Goal: Check status: Check status

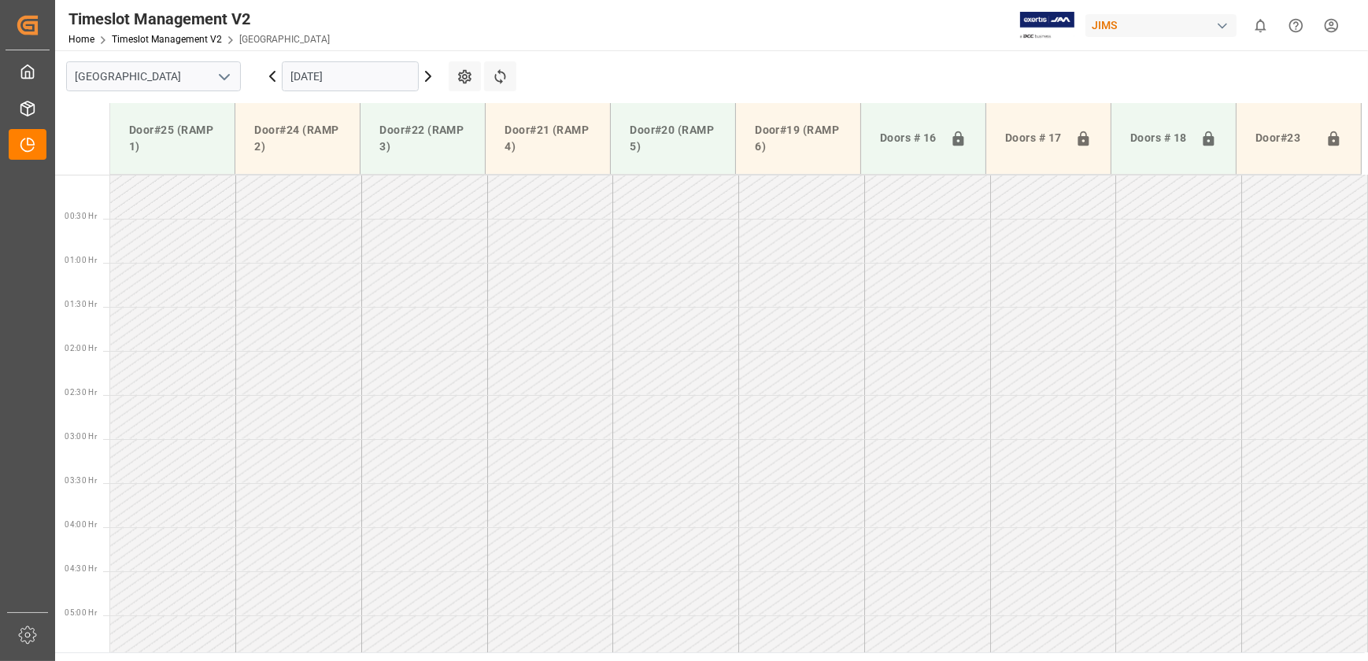
scroll to position [453, 0]
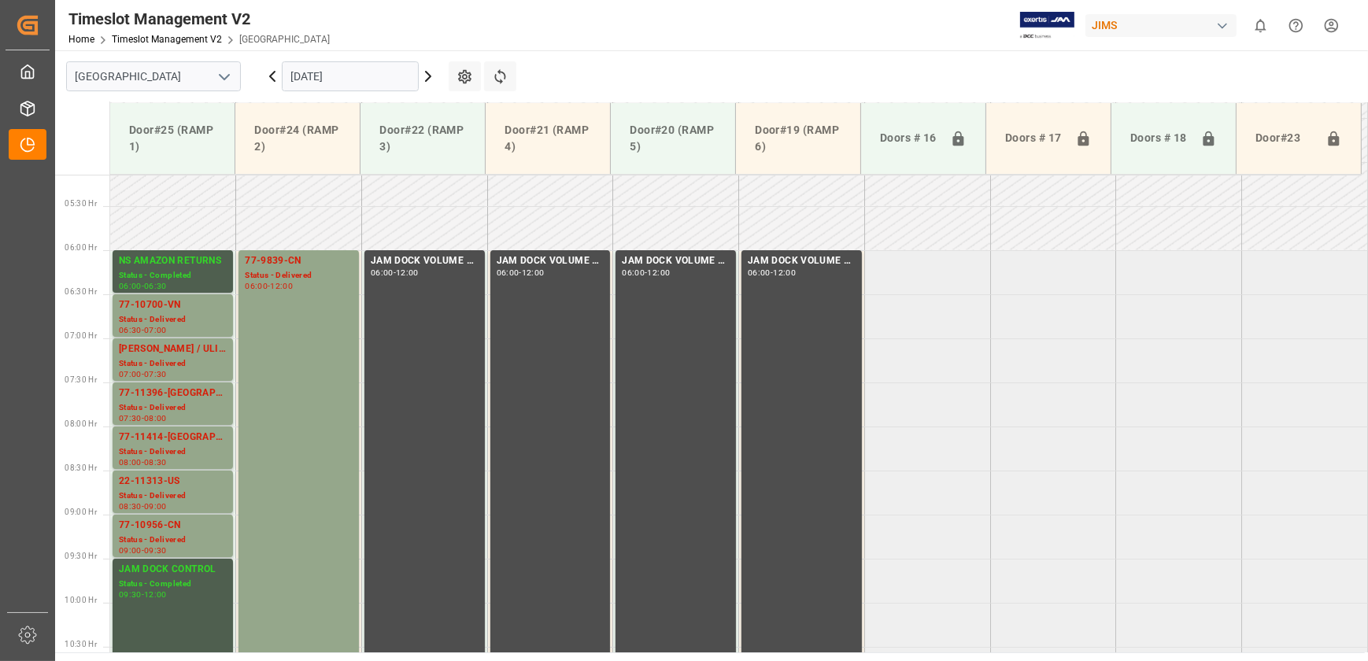
click at [426, 79] on icon at bounding box center [428, 76] width 5 height 9
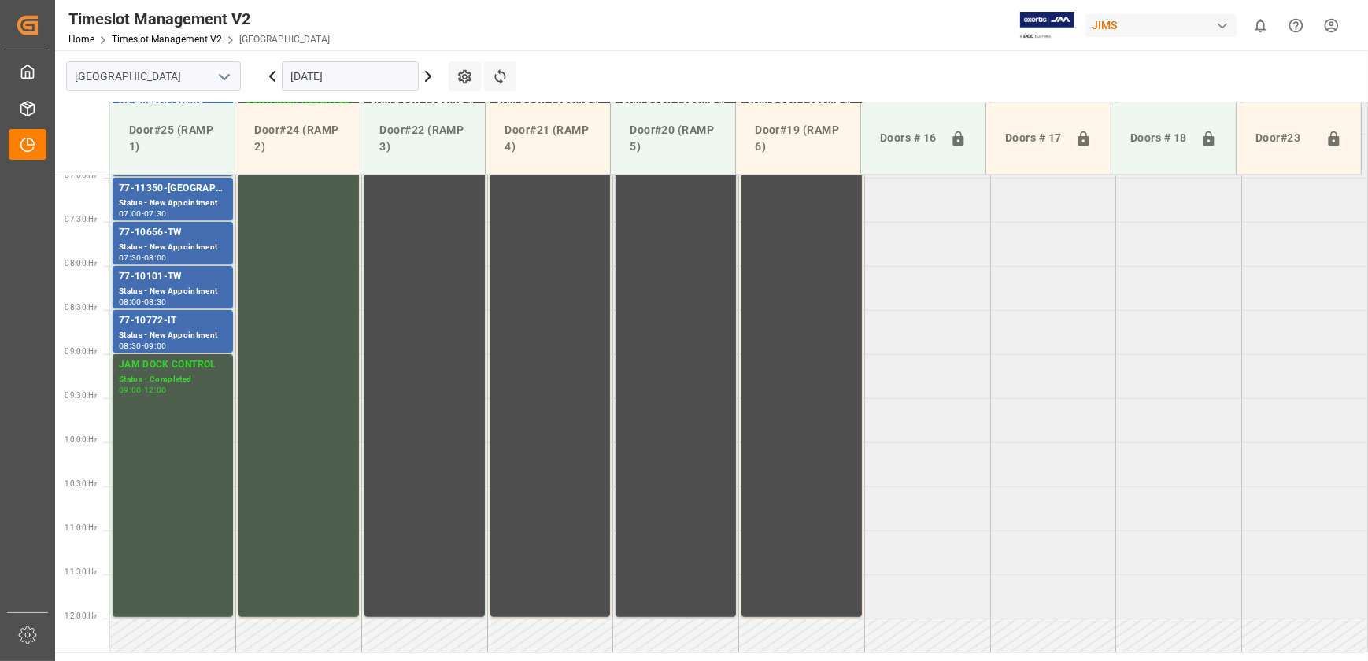
scroll to position [382, 0]
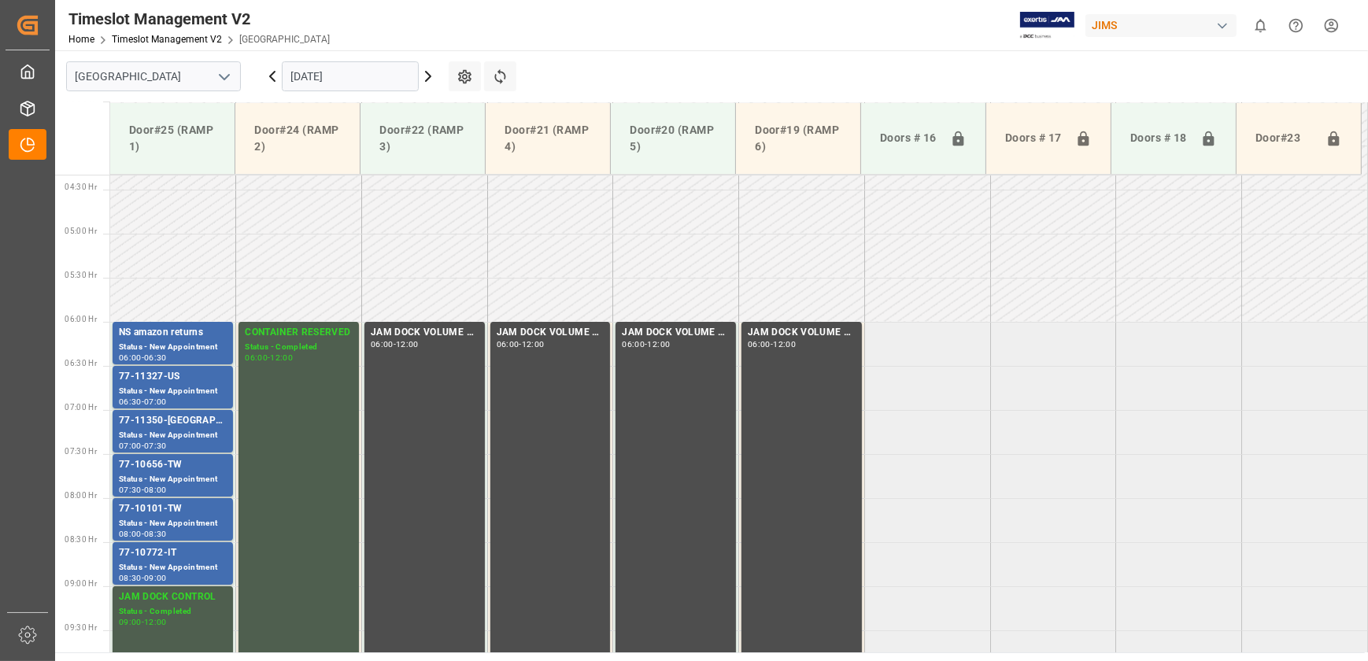
click at [428, 78] on icon at bounding box center [428, 76] width 5 height 9
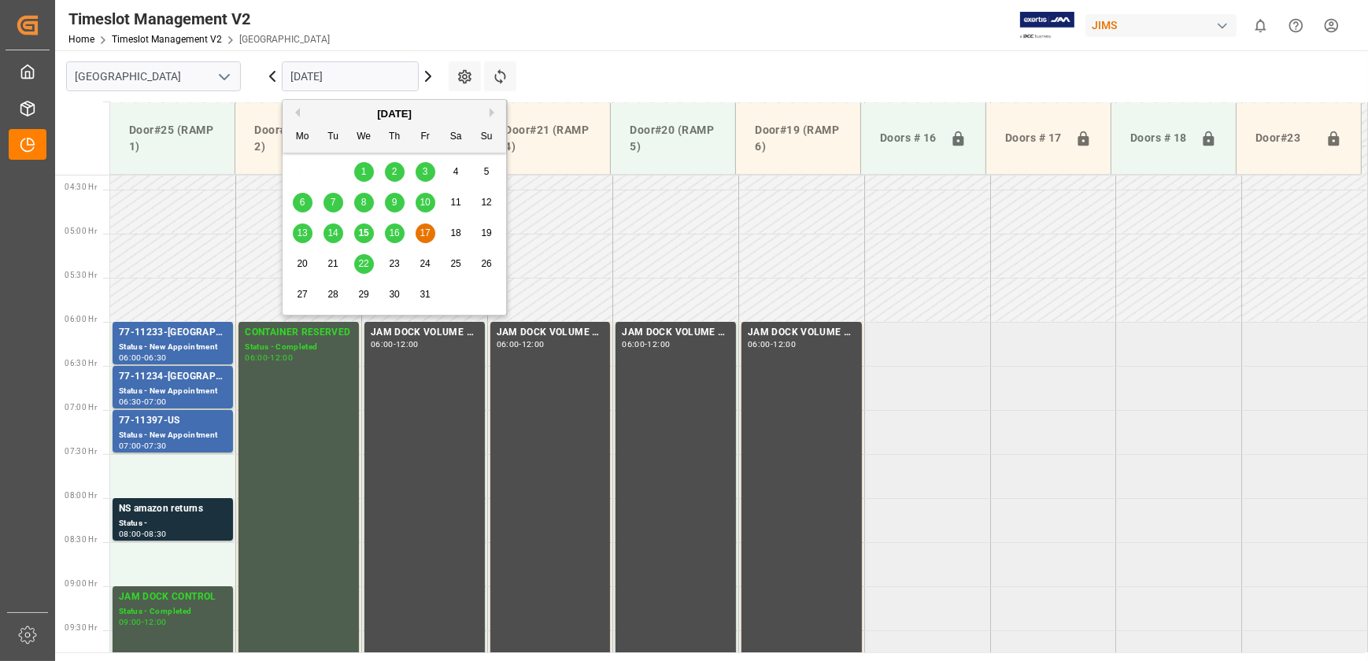
click at [372, 72] on input "[DATE]" at bounding box center [350, 76] width 137 height 30
click at [360, 233] on span "15" at bounding box center [363, 232] width 10 height 11
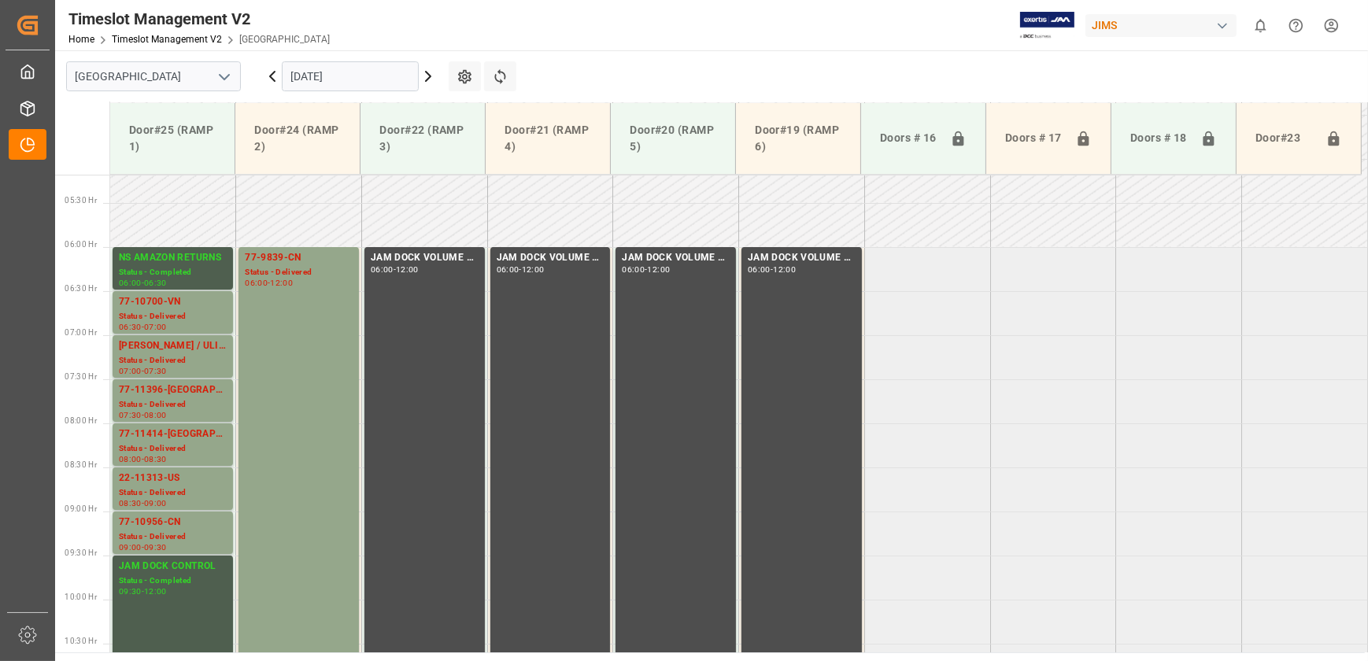
scroll to position [453, 0]
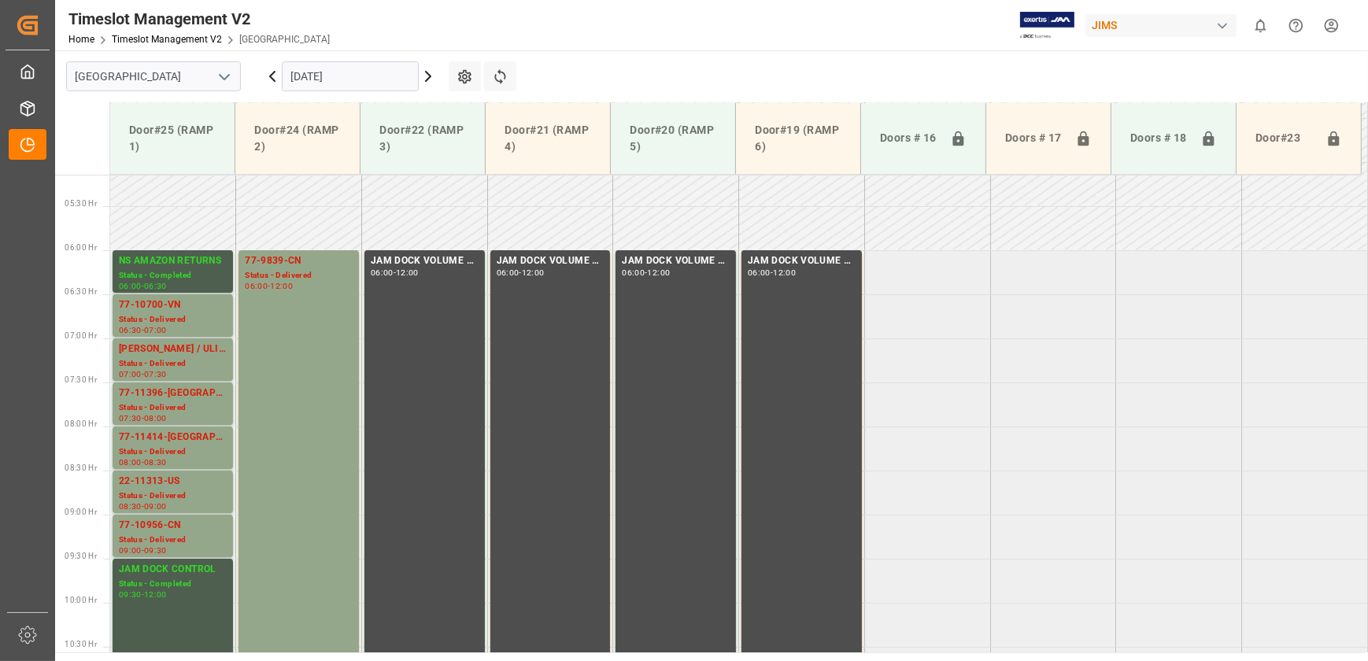
click at [336, 78] on input "[DATE]" at bounding box center [350, 76] width 137 height 30
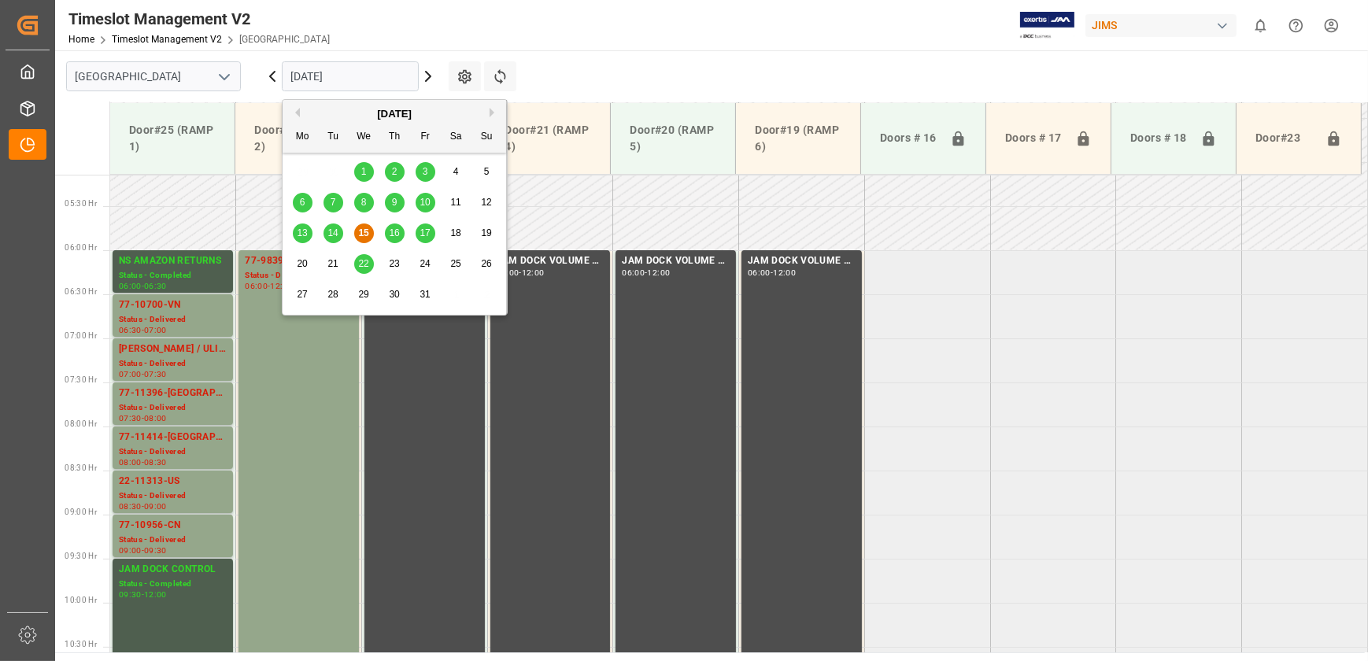
click at [389, 236] on span "16" at bounding box center [394, 232] width 10 height 11
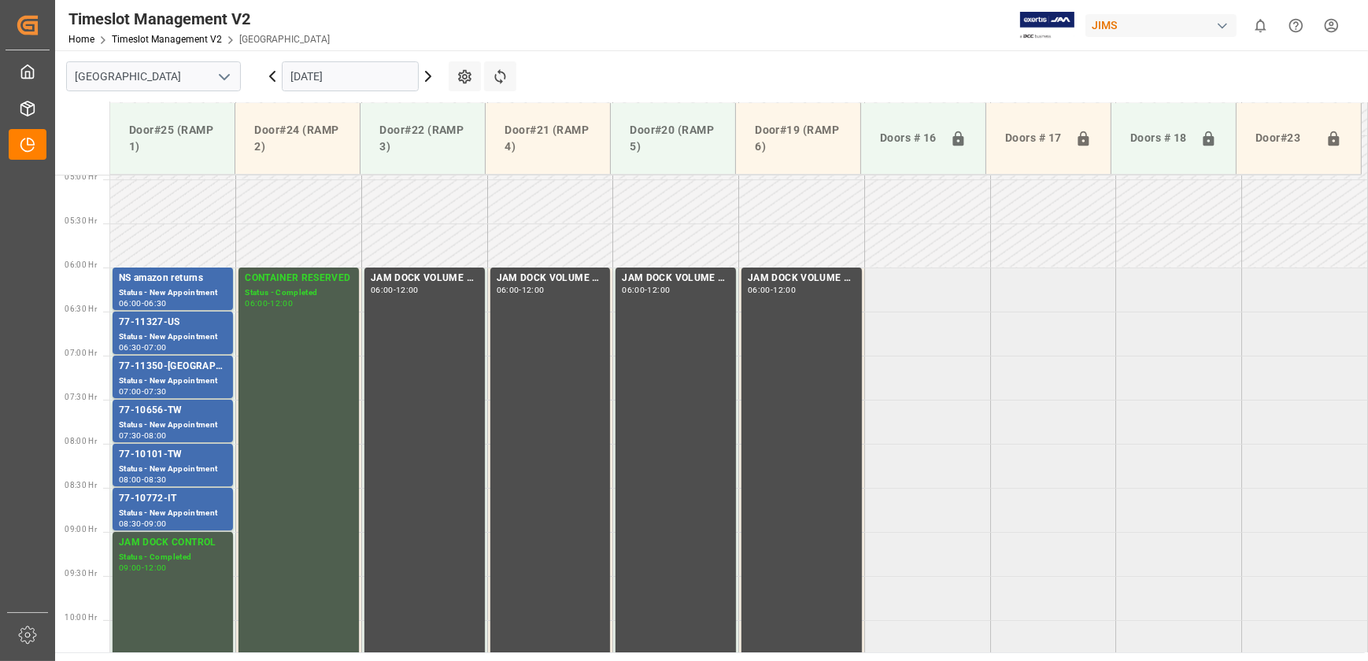
scroll to position [440, 0]
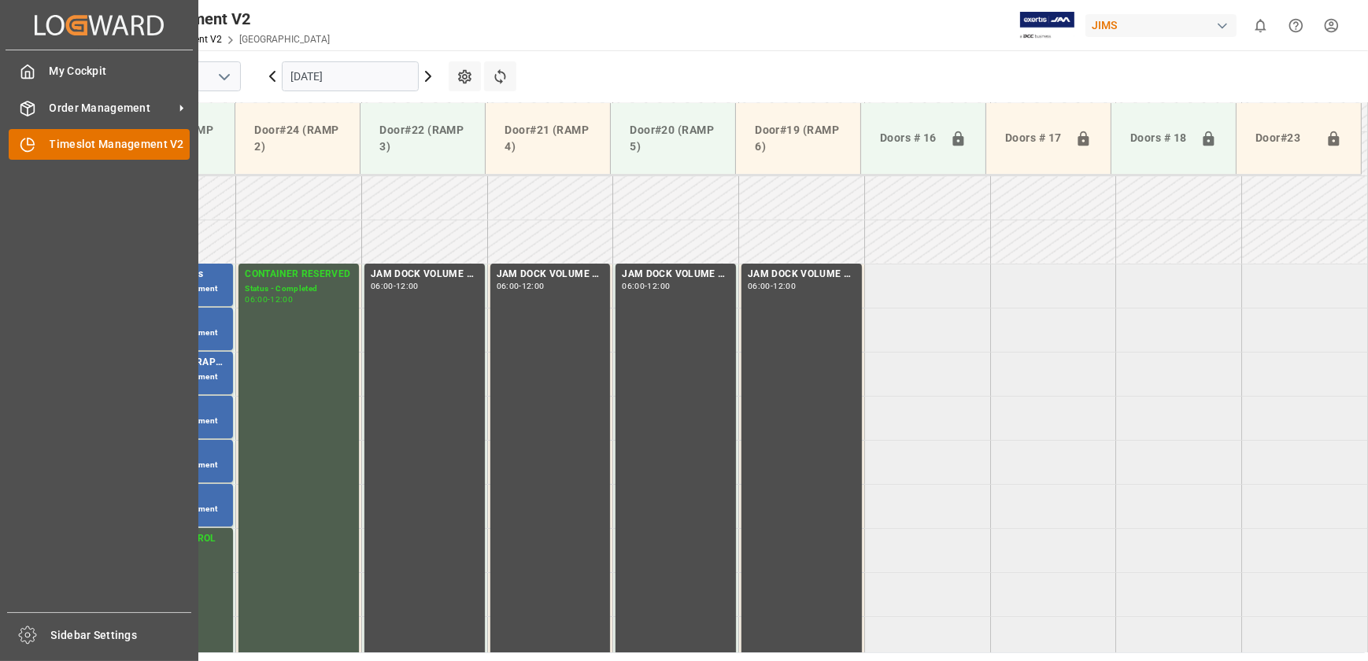
click at [23, 143] on icon at bounding box center [28, 145] width 16 height 16
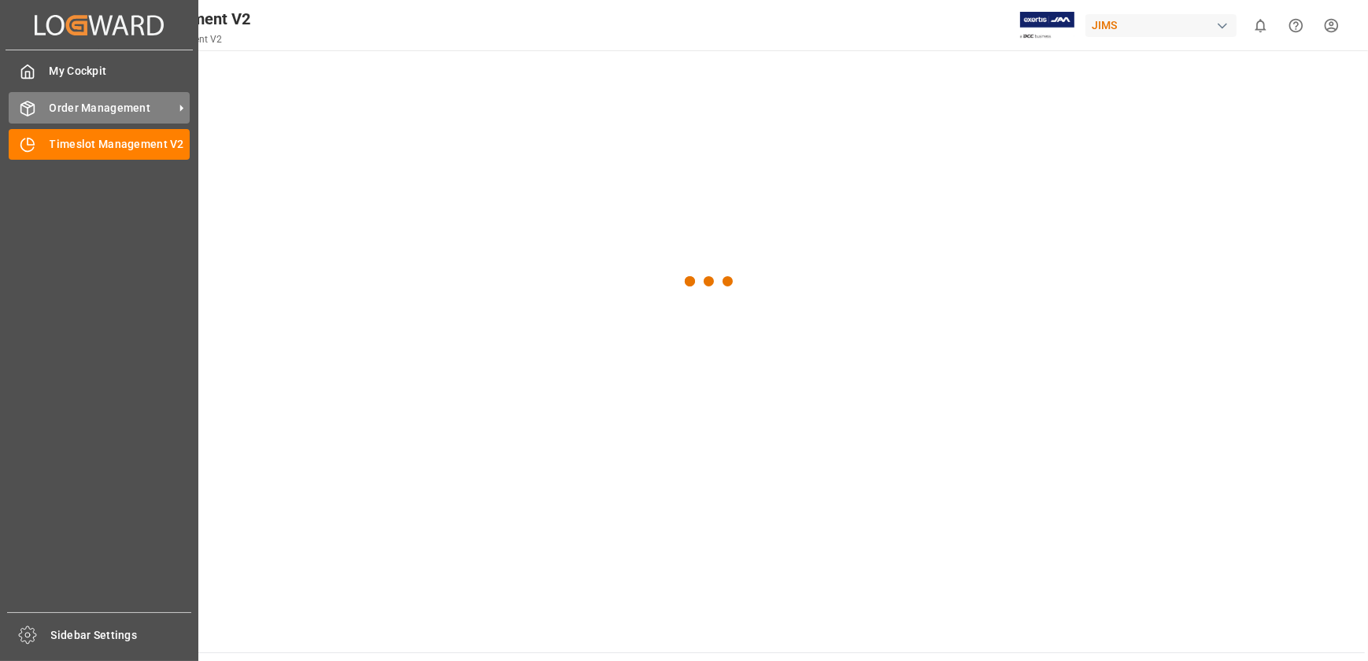
click at [106, 110] on span "Order Management" at bounding box center [112, 108] width 124 height 17
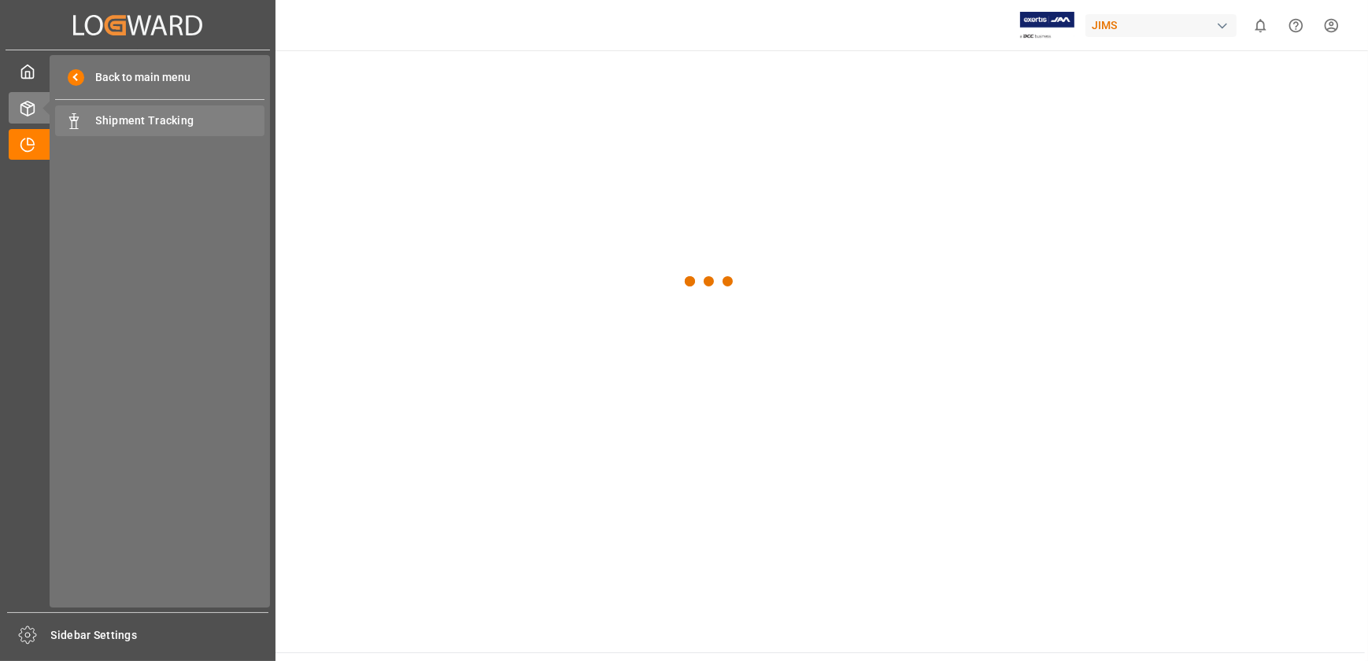
click at [174, 128] on span "Shipment Tracking" at bounding box center [180, 121] width 169 height 17
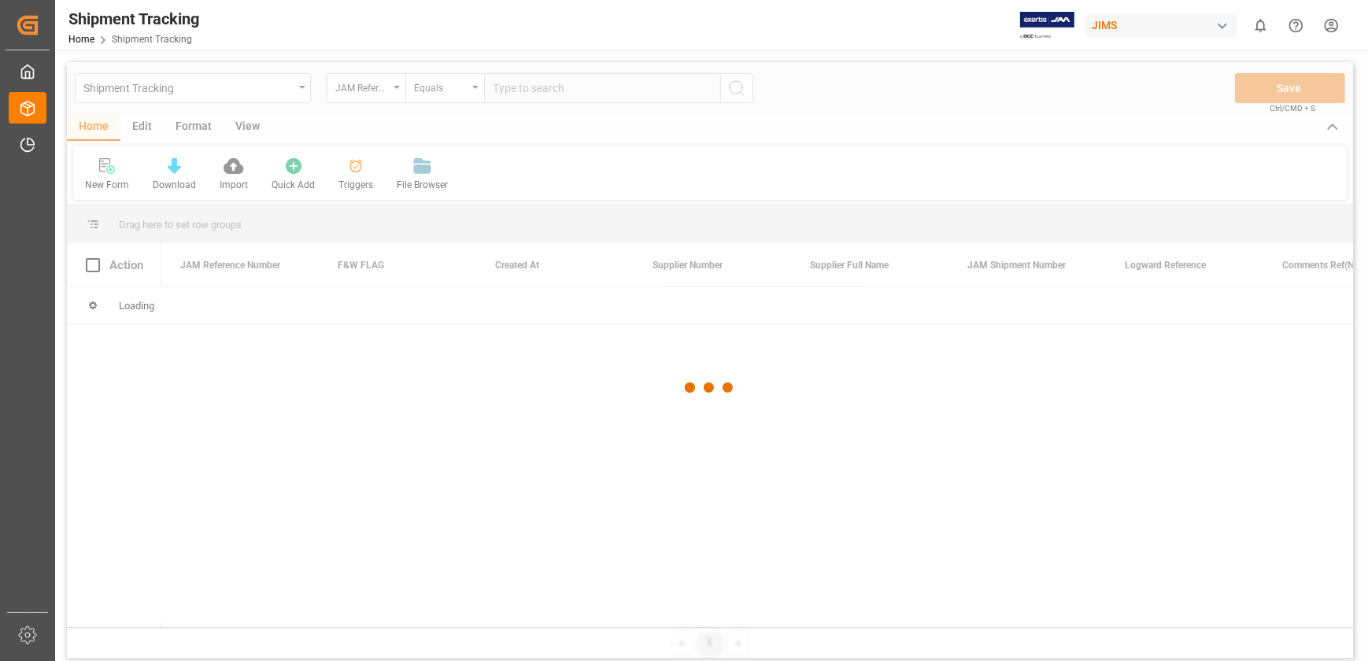
click at [529, 92] on div at bounding box center [710, 388] width 1286 height 652
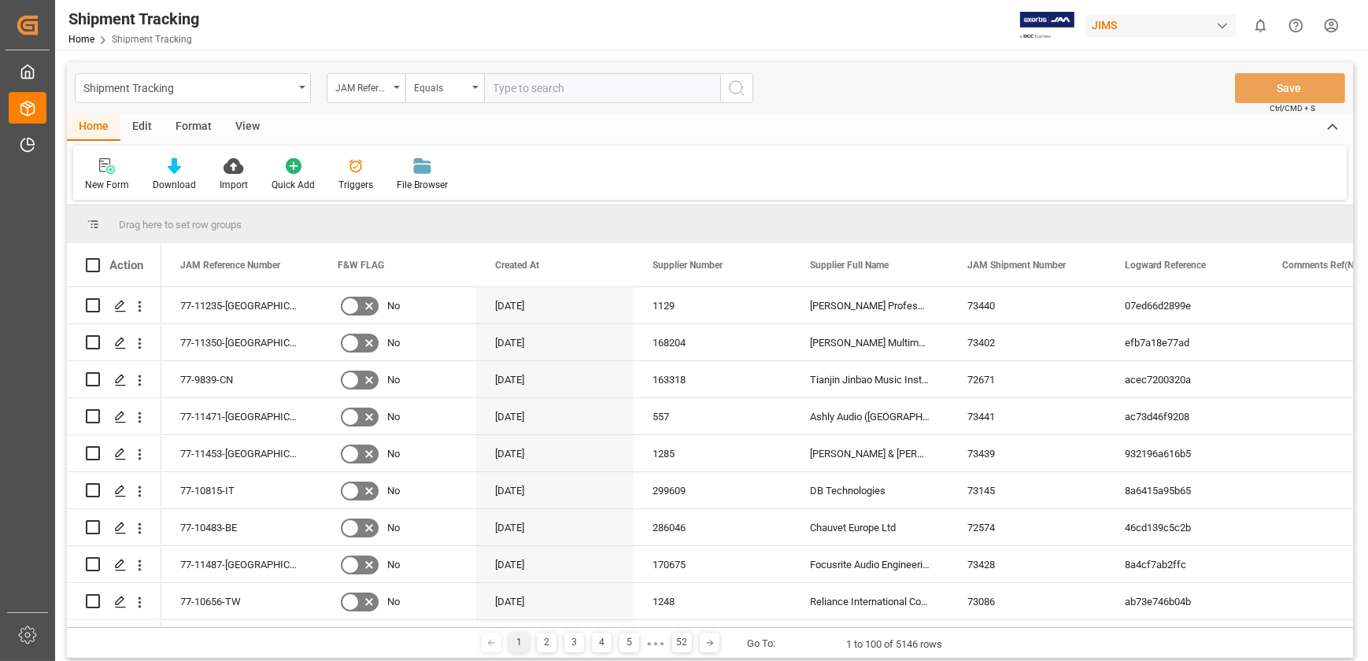
drag, startPoint x: 530, startPoint y: 88, endPoint x: 512, endPoint y: 87, distance: 17.4
click at [512, 95] on input "text" at bounding box center [602, 88] width 236 height 30
paste input "77-11458-[GEOGRAPHIC_DATA]"
type input "77-11458-[GEOGRAPHIC_DATA]"
click at [739, 90] on icon "search button" at bounding box center [736, 88] width 19 height 19
